Goal: Transaction & Acquisition: Purchase product/service

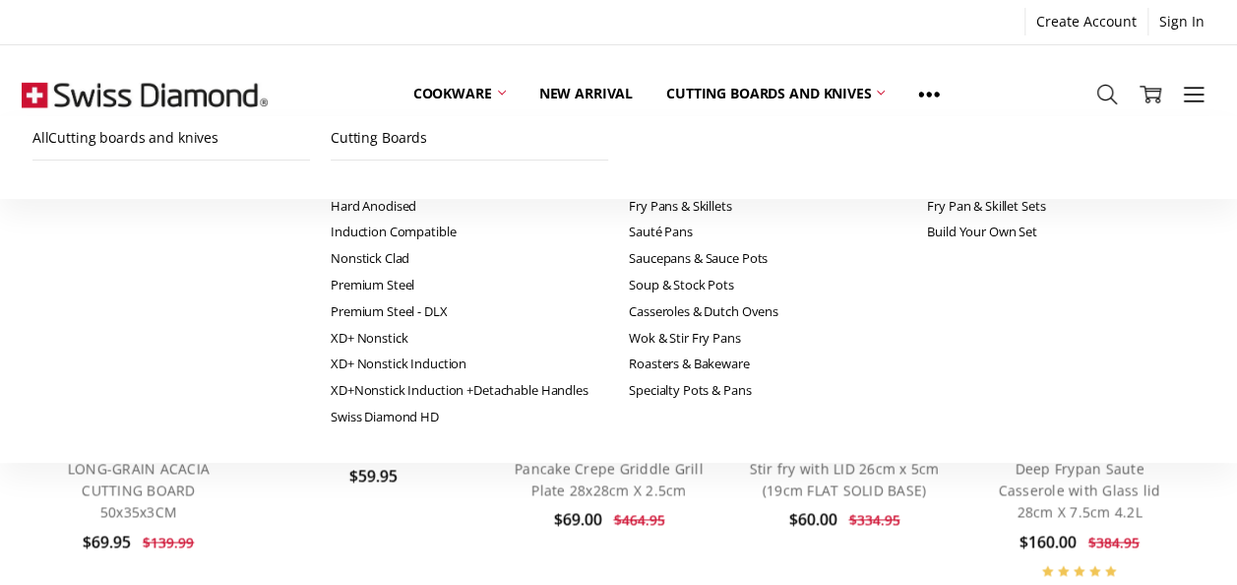
scroll to position [1378, 0]
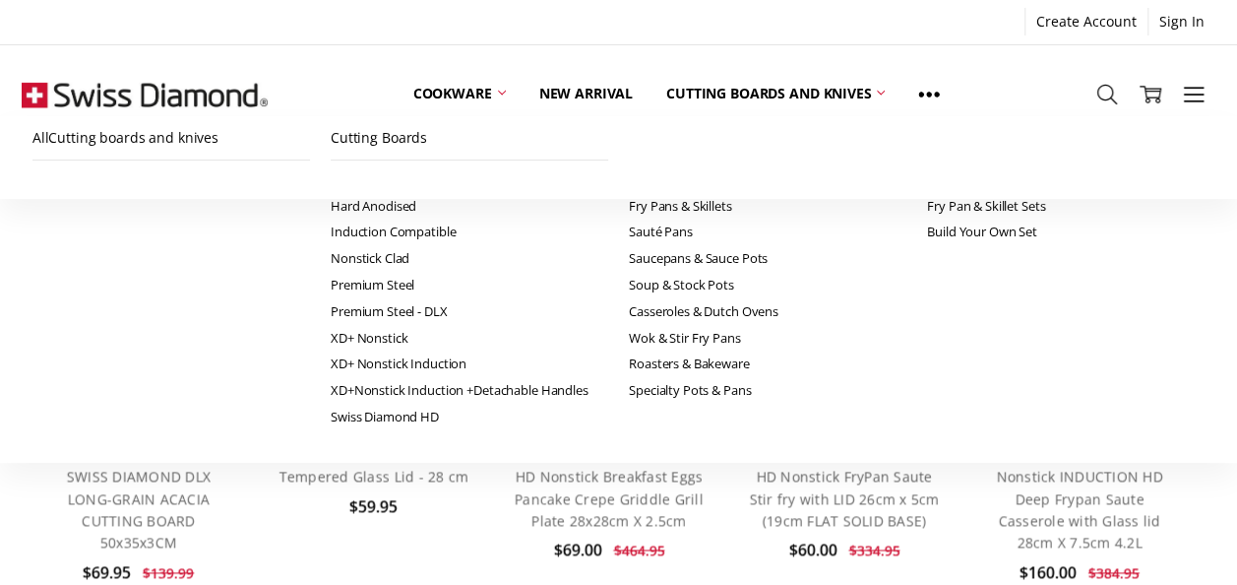
click at [53, 463] on button "Previous" at bounding box center [40, 433] width 39 height 60
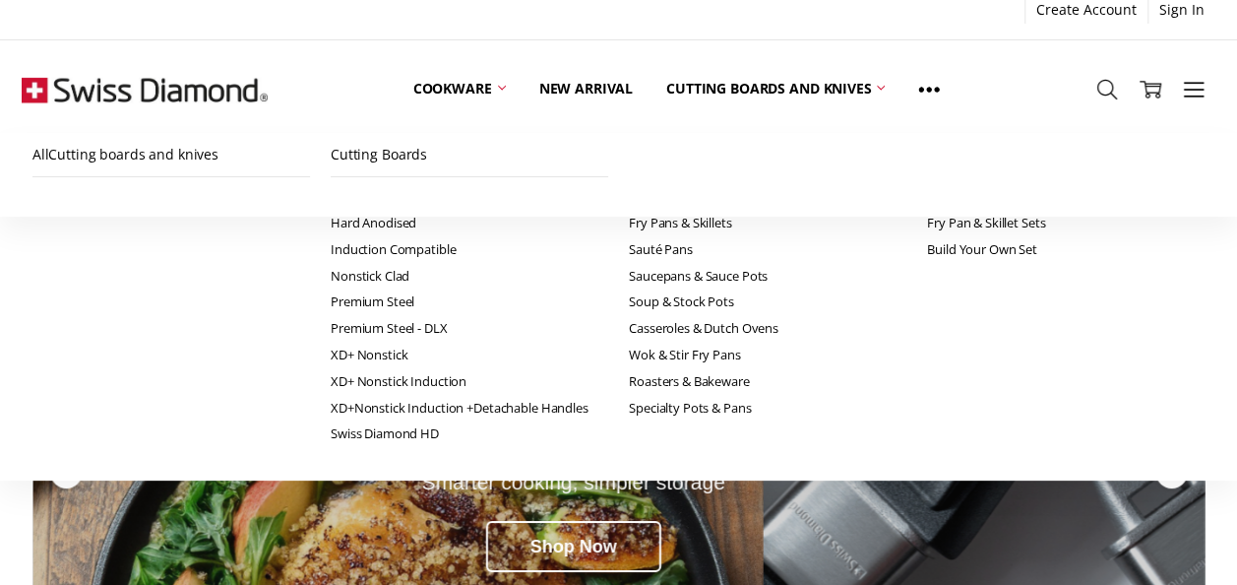
scroll to position [0, 0]
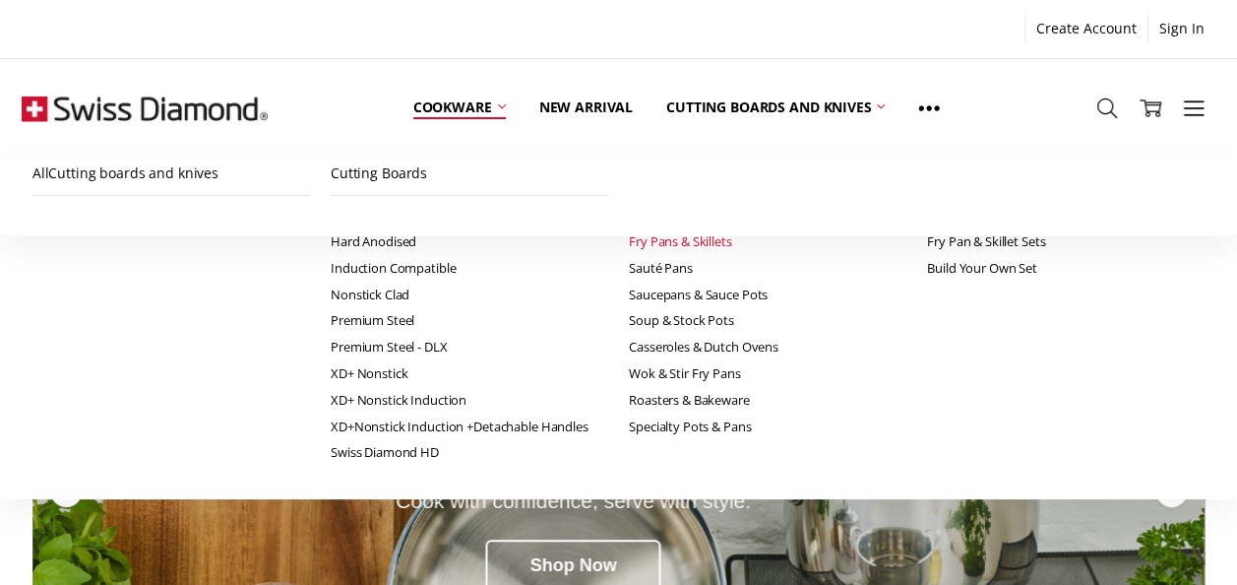
click at [629, 242] on link "Fry Pans & Skillets" at bounding box center [768, 241] width 278 height 27
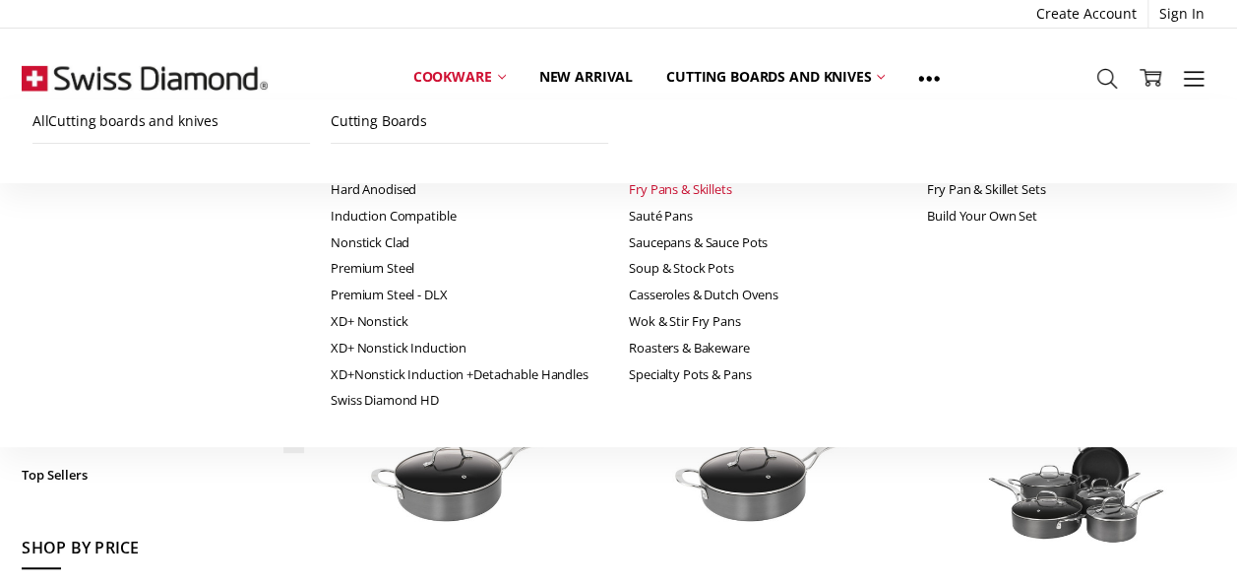
scroll to position [394, 0]
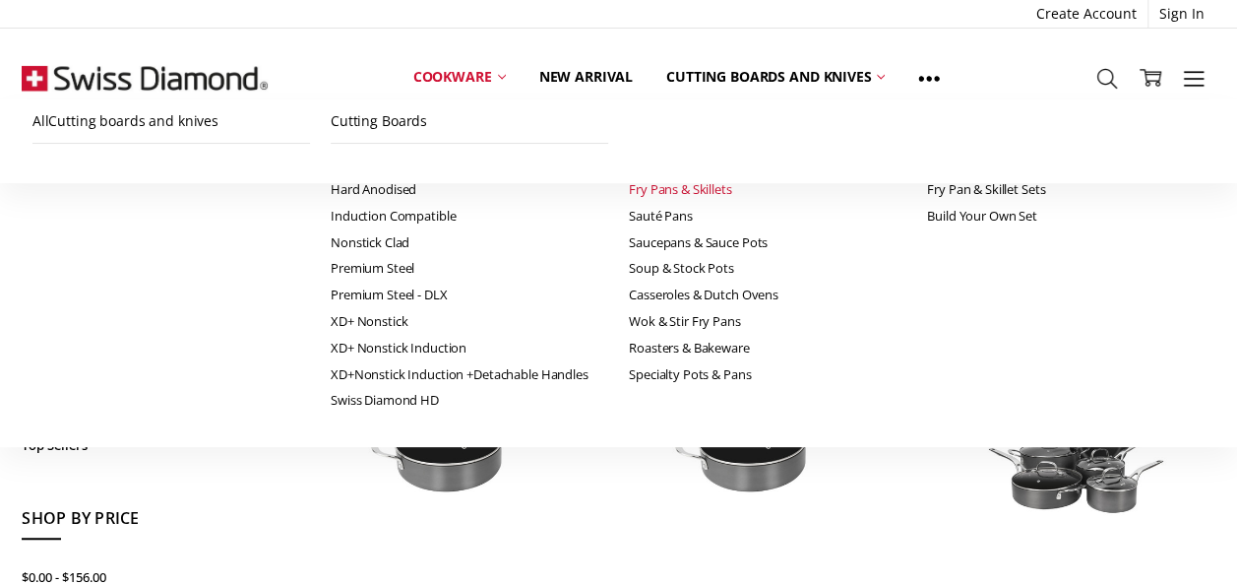
click at [248, 382] on link "Lids & Accessories" at bounding box center [163, 380] width 282 height 32
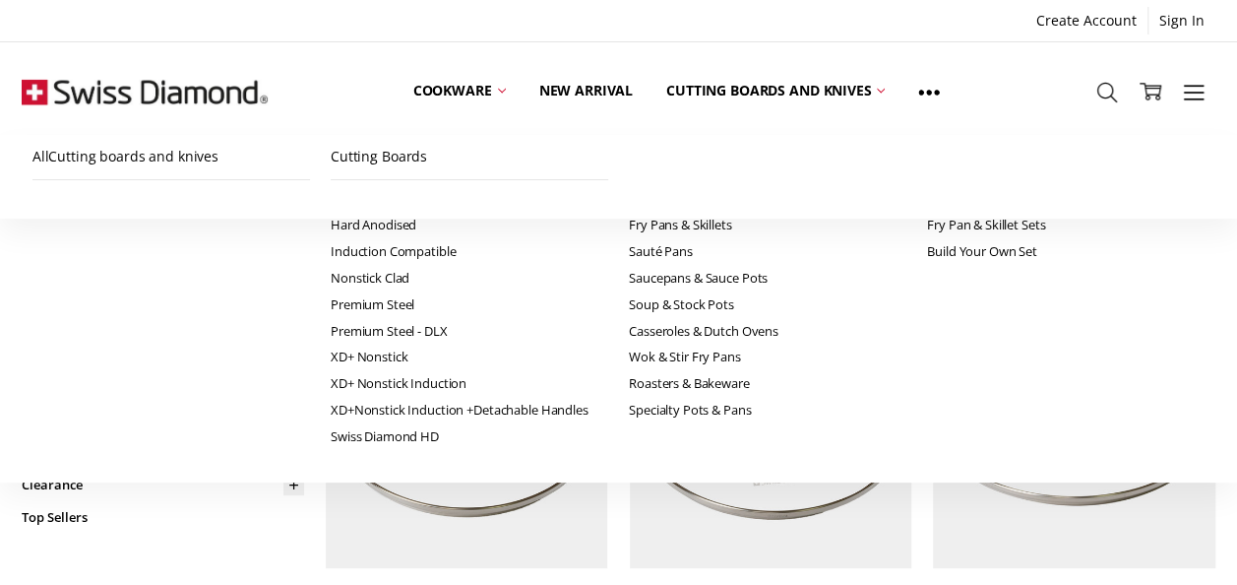
click at [106, 324] on link "New arrival" at bounding box center [163, 323] width 282 height 32
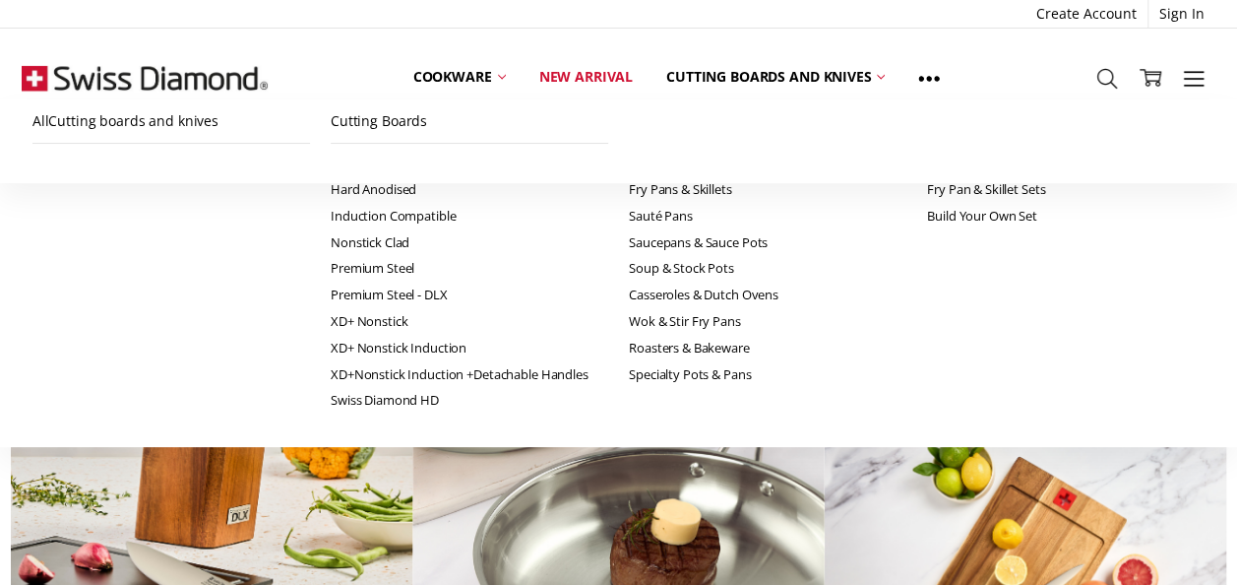
scroll to position [3602, 0]
click at [331, 164] on link "CXD" at bounding box center [470, 163] width 278 height 27
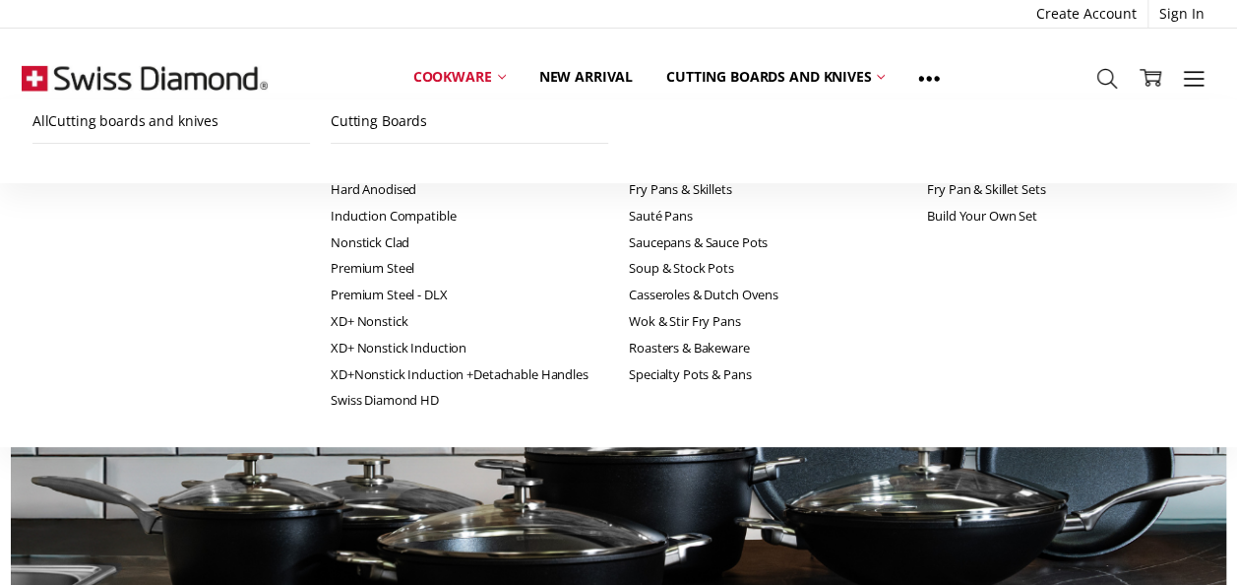
scroll to position [787, 0]
click at [629, 190] on link "Fry Pans & Skillets" at bounding box center [768, 189] width 278 height 27
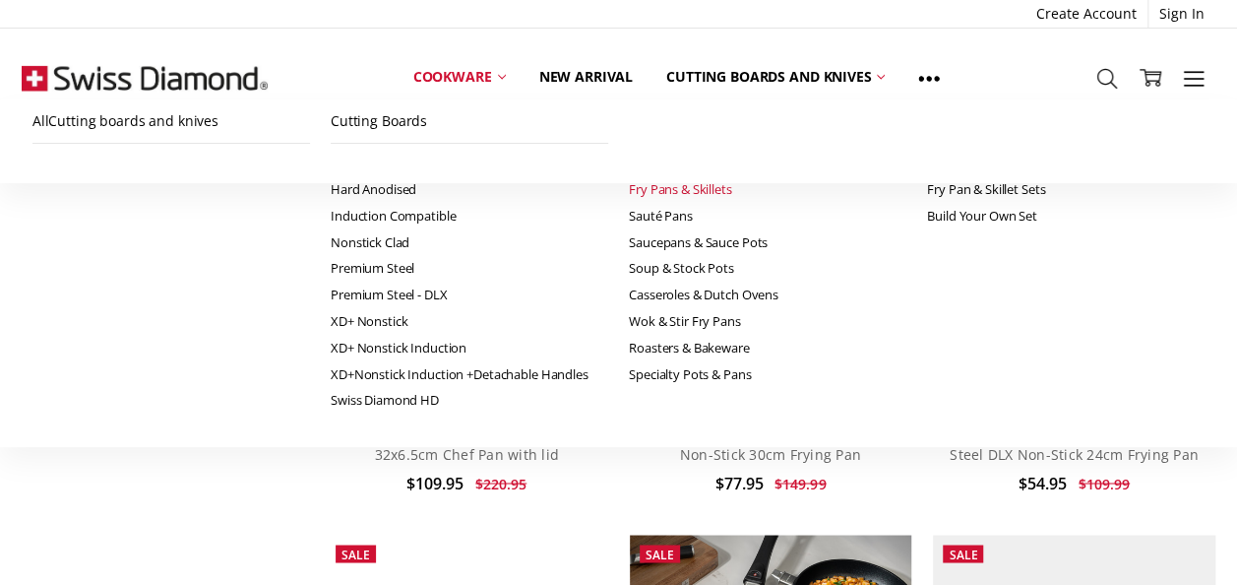
scroll to position [1477, 0]
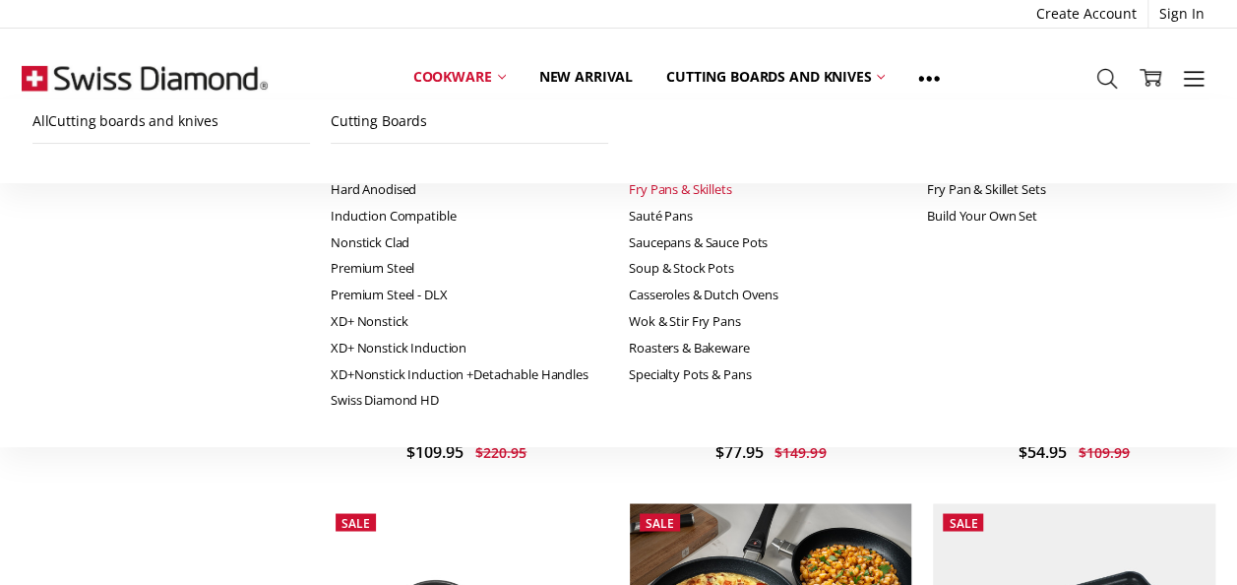
click at [984, 221] on img at bounding box center [1074, 232] width 282 height 282
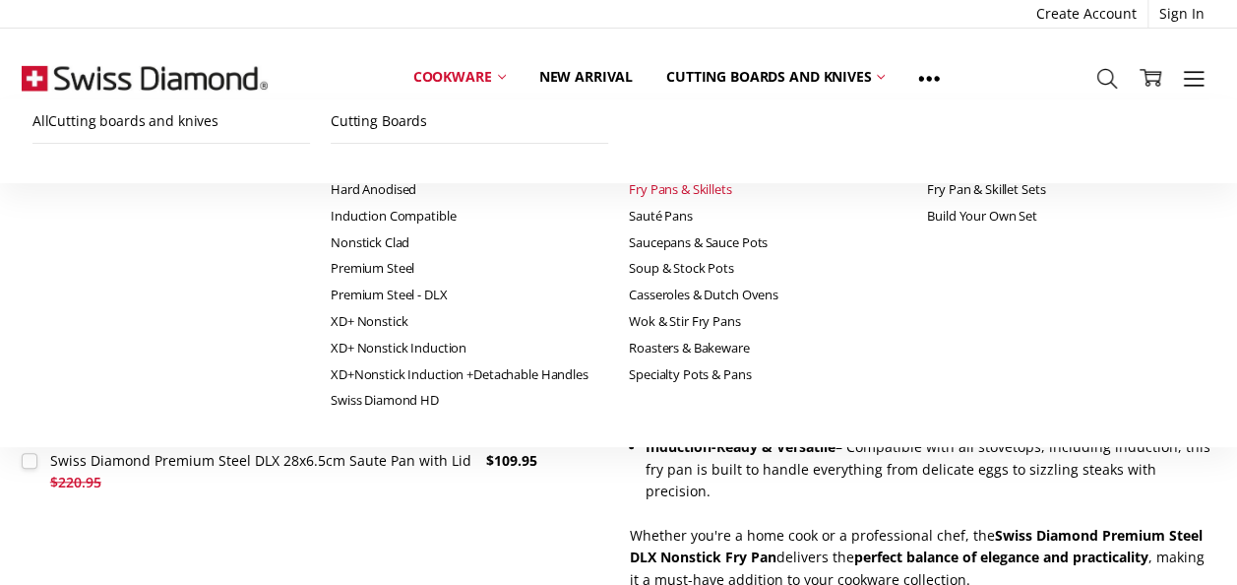
scroll to position [689, 0]
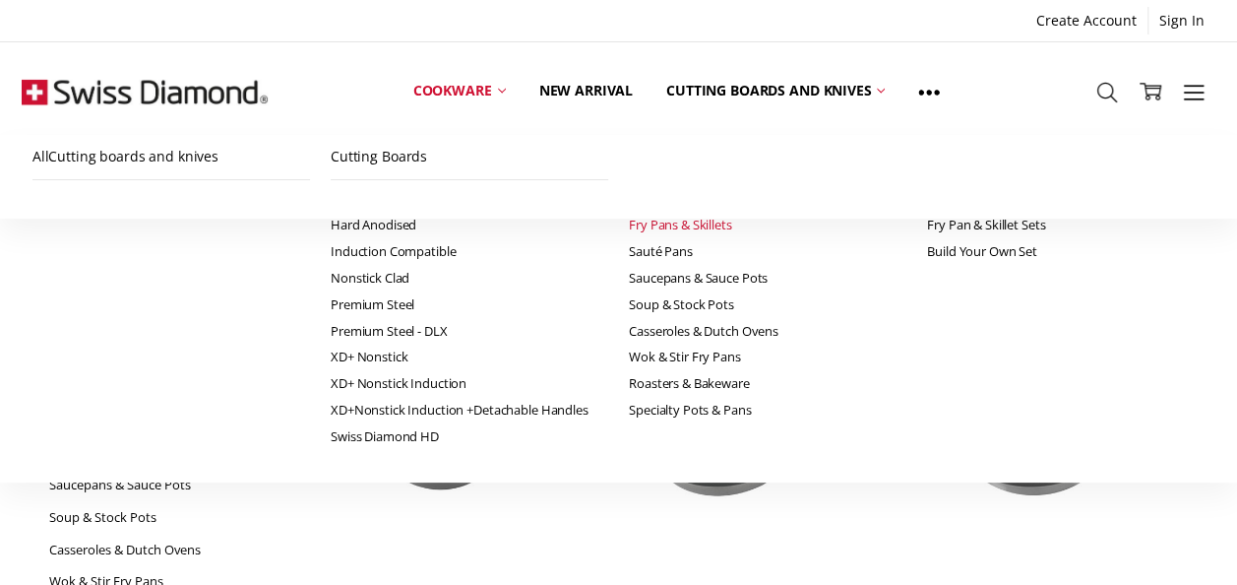
click at [159, 325] on link "Shop By Collection" at bounding box center [169, 323] width 268 height 32
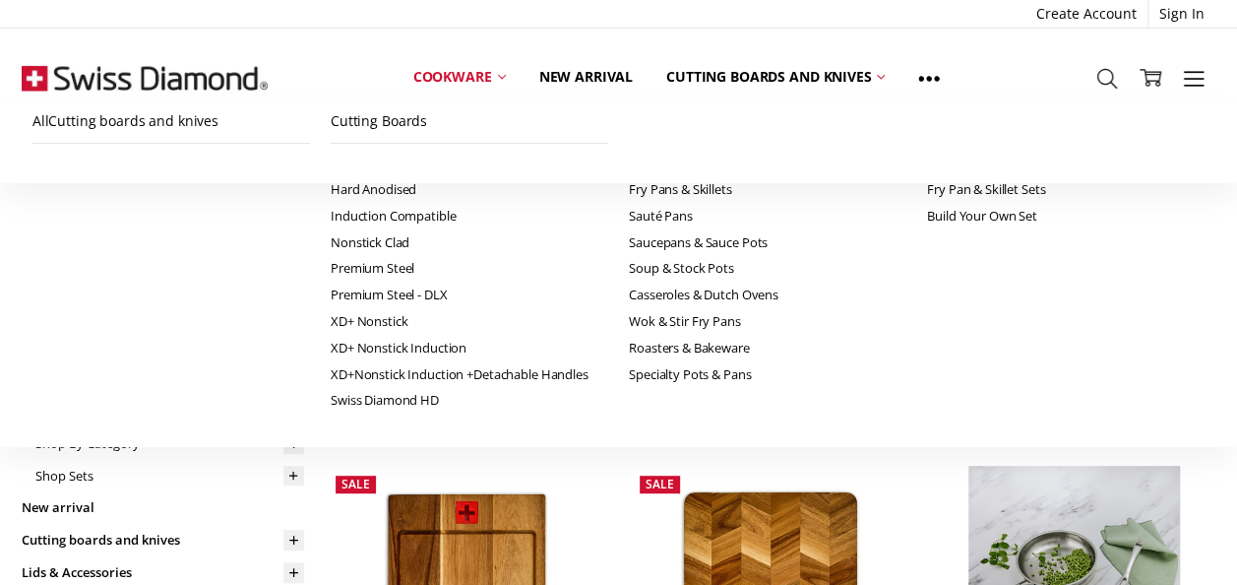
scroll to position [295, 0]
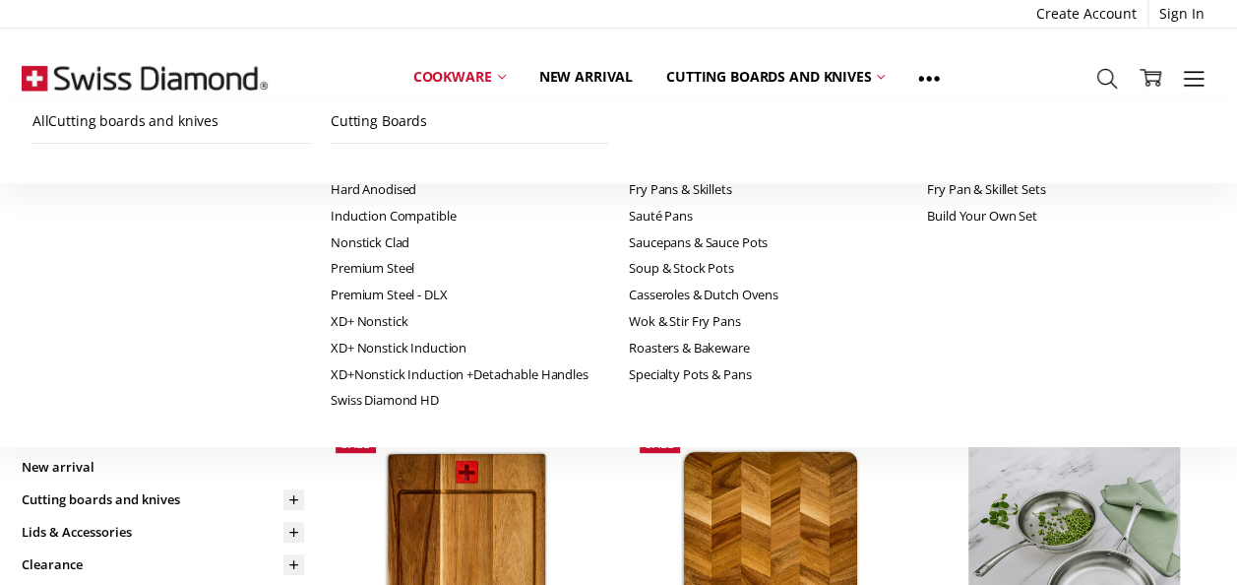
click at [167, 370] on link "Swiss Diamond HD" at bounding box center [176, 370] width 254 height 32
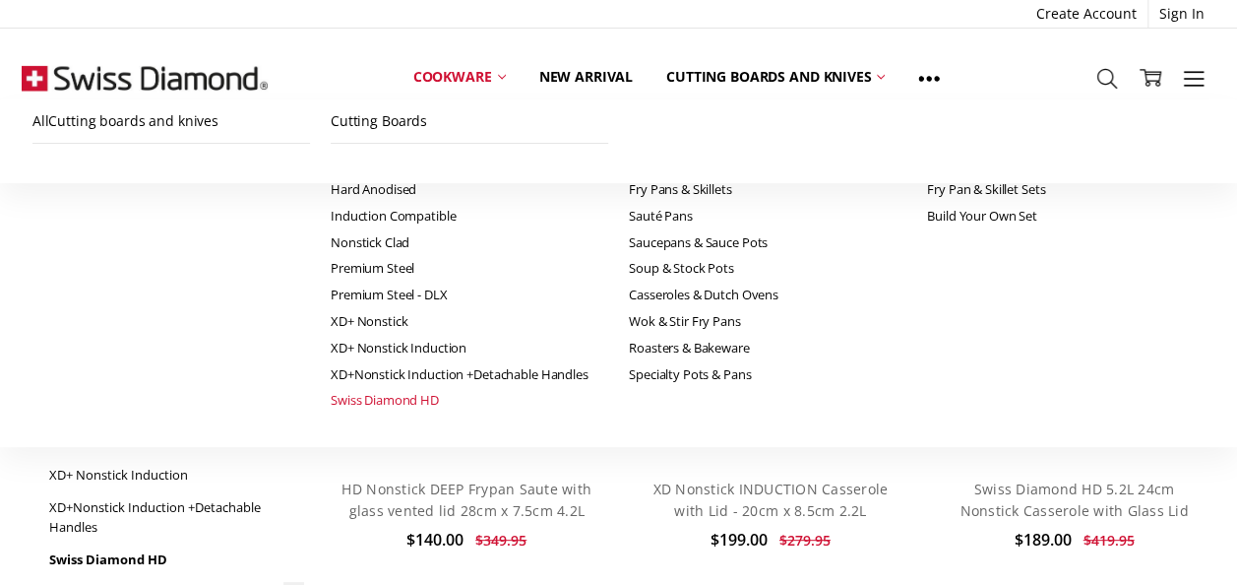
scroll to position [98, 0]
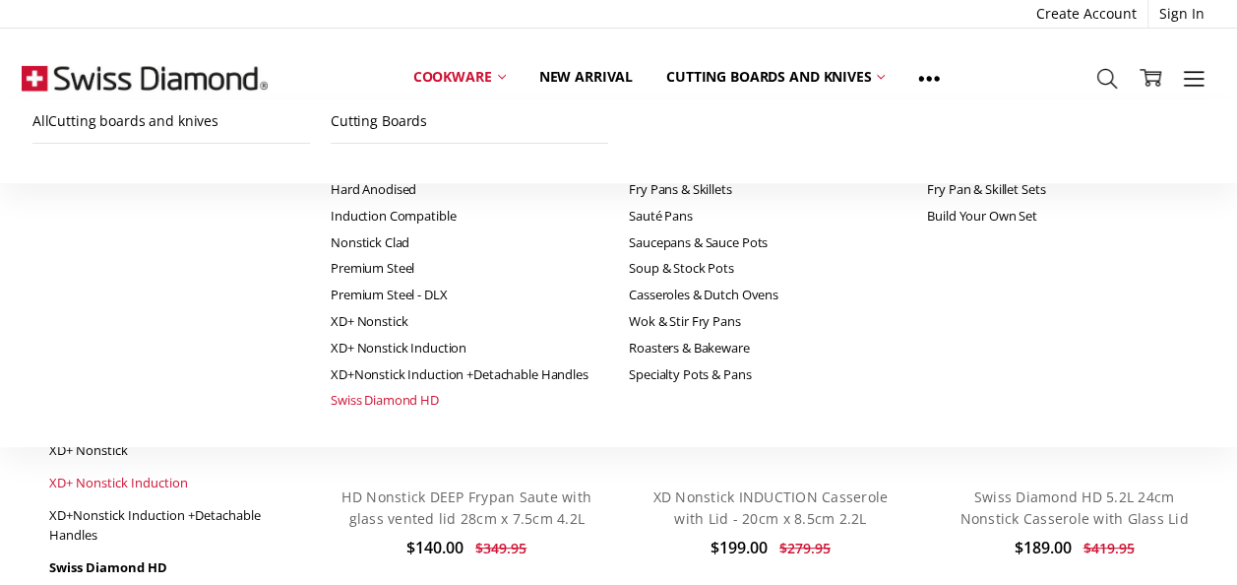
click at [138, 479] on link "XD+ Nonstick Induction" at bounding box center [176, 483] width 254 height 32
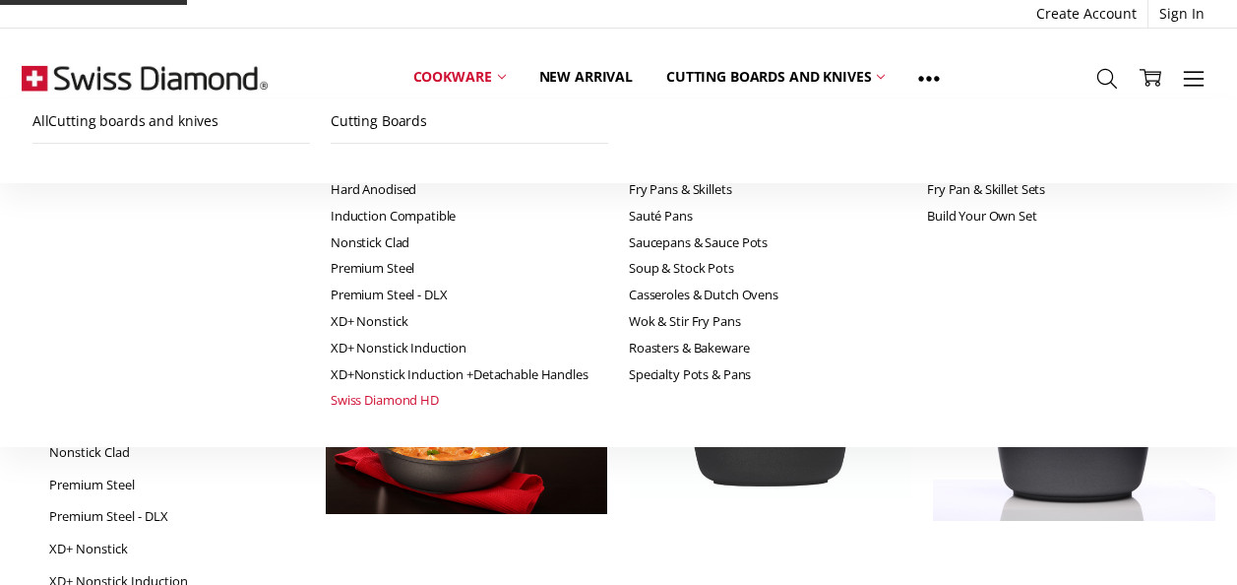
scroll to position [98, 0]
